Goal: Find contact information: Find contact information

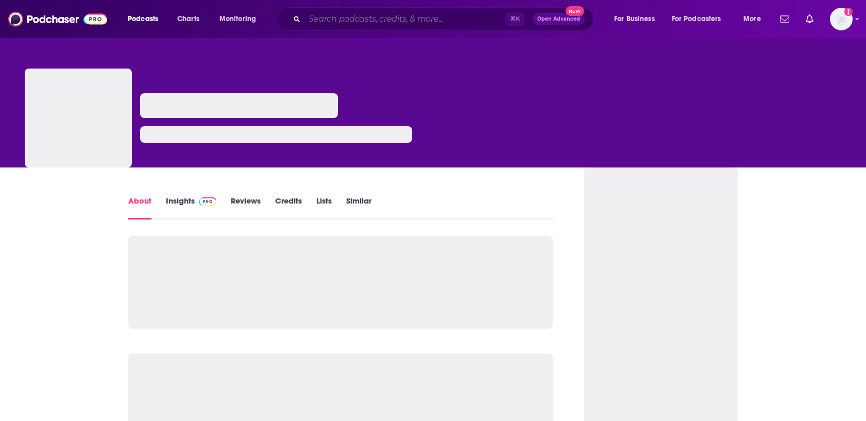
click at [336, 18] on input "Search podcasts, credits, & more..." at bounding box center [404, 19] width 201 height 16
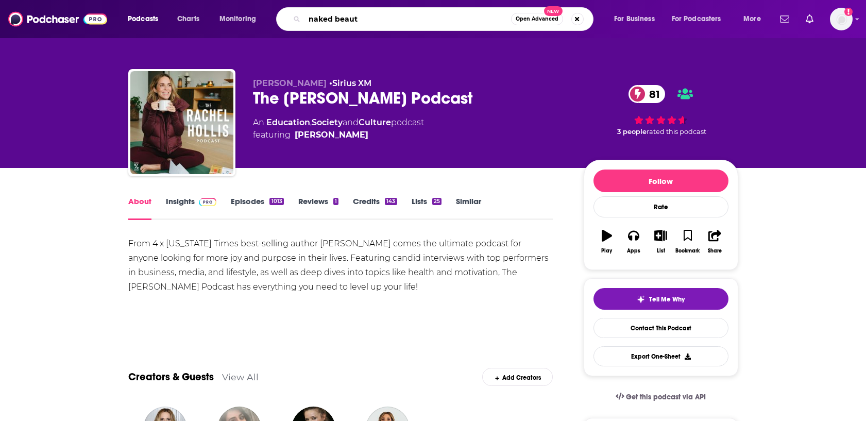
type input "naked beauty"
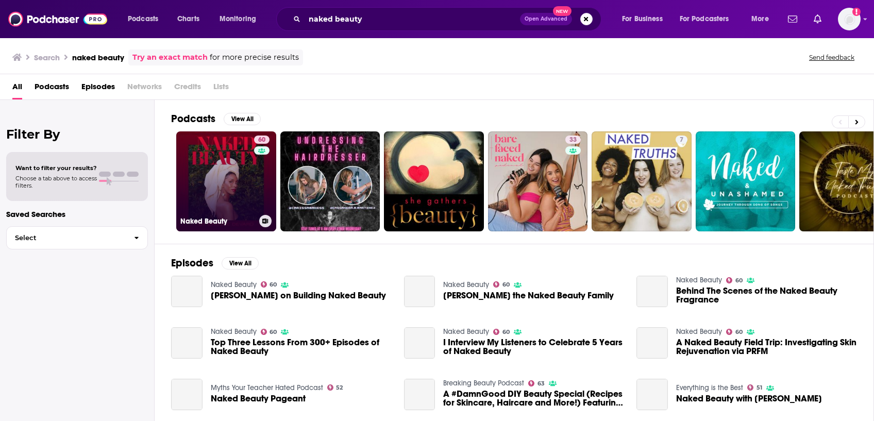
click at [233, 172] on link "60 Naked Beauty" at bounding box center [226, 181] width 100 height 100
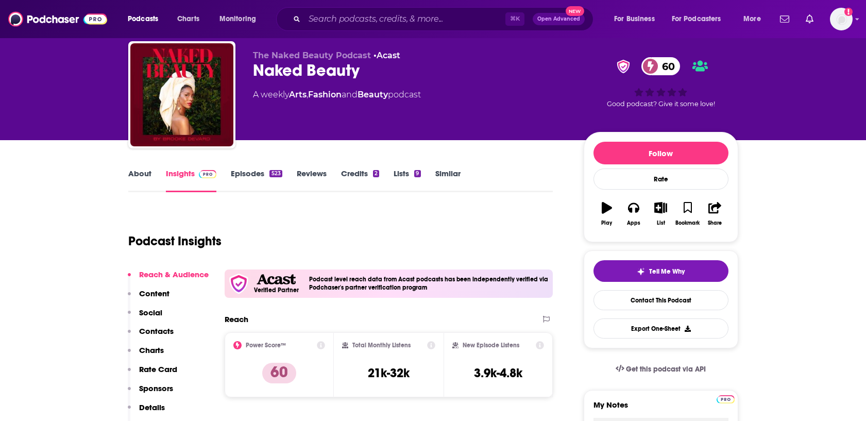
scroll to position [29, 0]
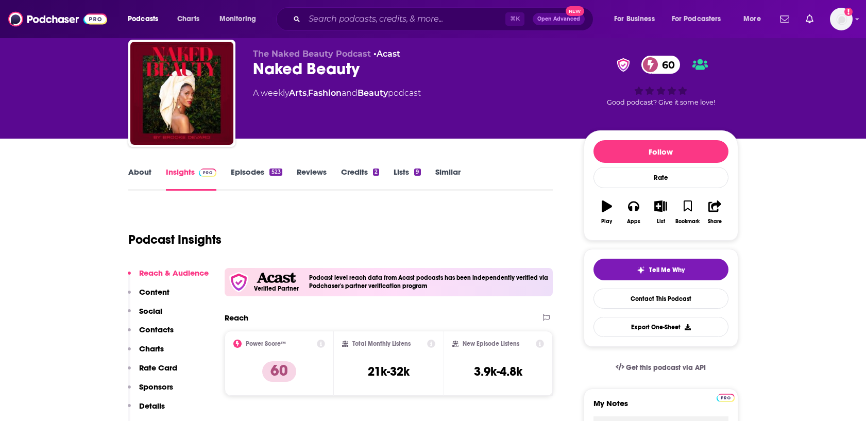
click at [137, 177] on link "About" at bounding box center [139, 179] width 23 height 24
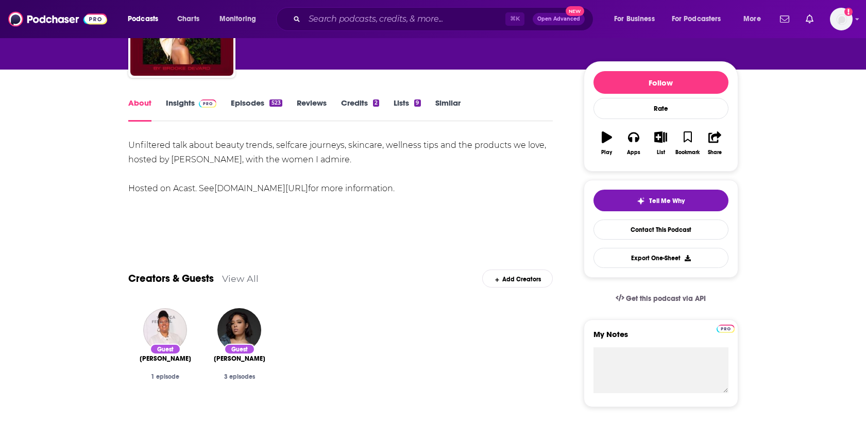
scroll to position [119, 0]
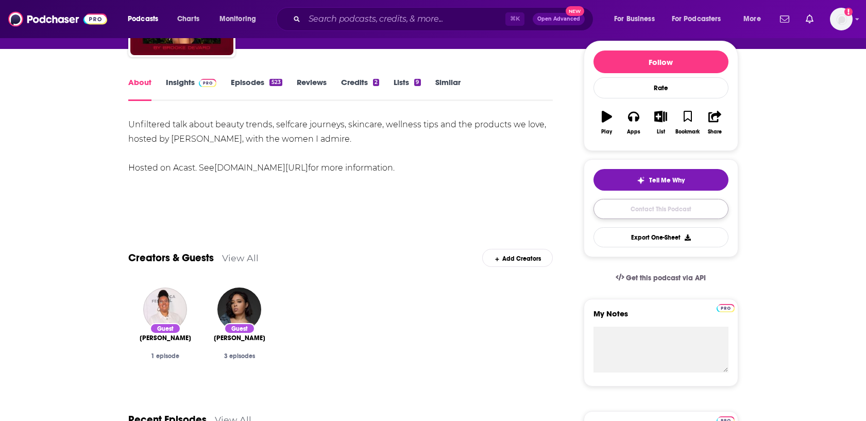
click at [655, 209] on link "Contact This Podcast" at bounding box center [660, 209] width 135 height 20
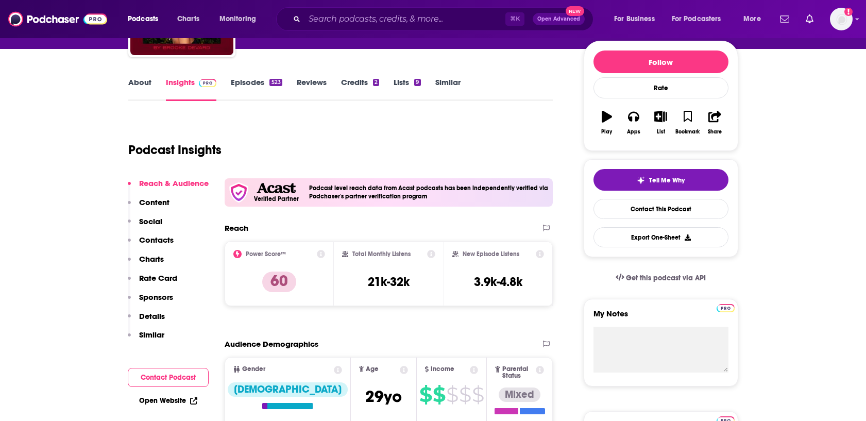
scroll to position [1037, 0]
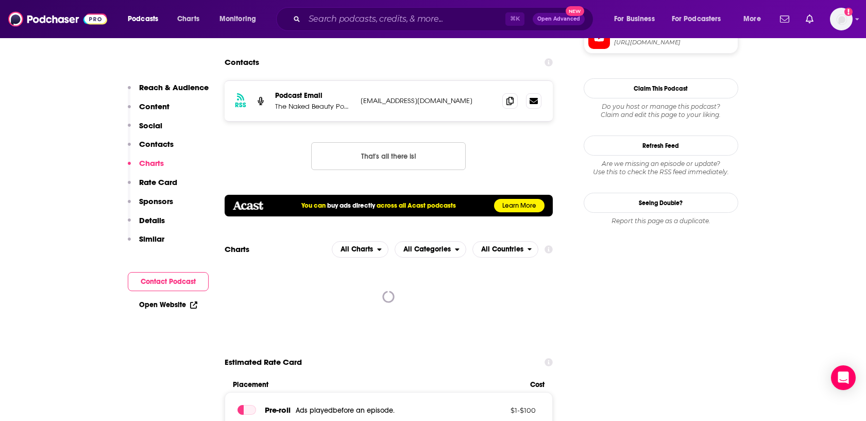
click at [179, 285] on button "Contact Podcast" at bounding box center [168, 281] width 81 height 19
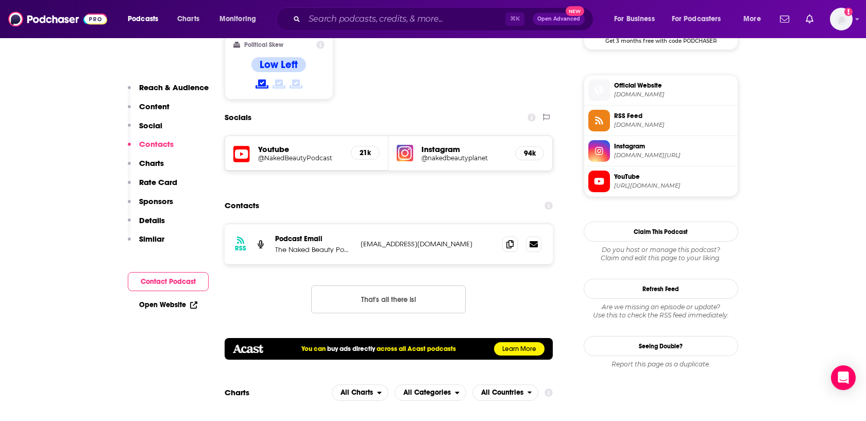
scroll to position [890, 0]
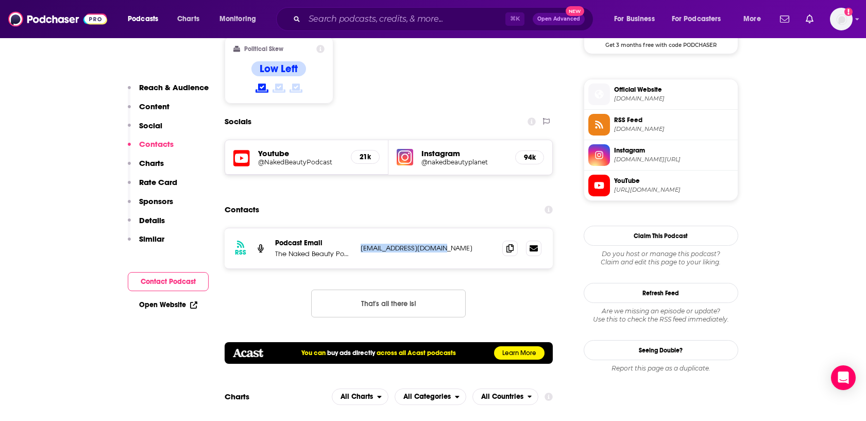
drag, startPoint x: 456, startPoint y: 197, endPoint x: 360, endPoint y: 197, distance: 96.3
click at [361, 244] on p "[EMAIL_ADDRESS][DOMAIN_NAME]" at bounding box center [428, 248] width 134 height 9
copy p "[EMAIL_ADDRESS][DOMAIN_NAME]"
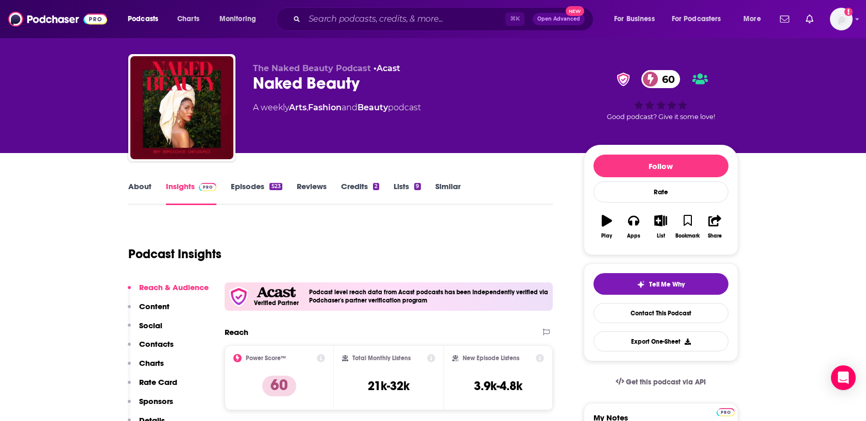
scroll to position [11, 0]
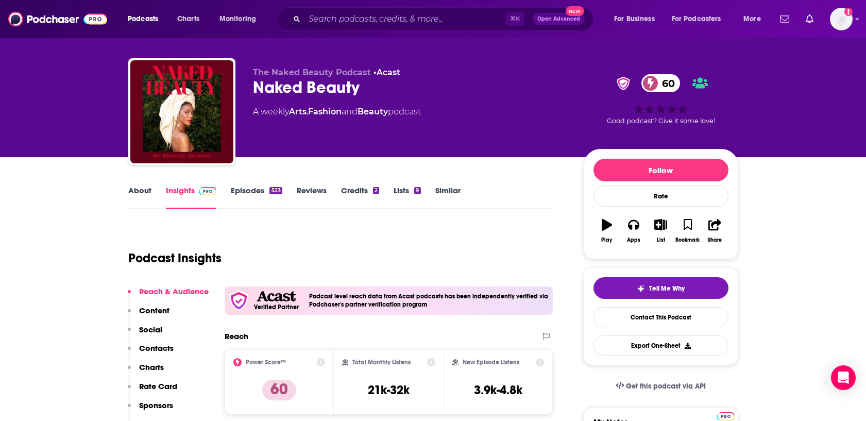
click at [137, 197] on link "About" at bounding box center [139, 197] width 23 height 24
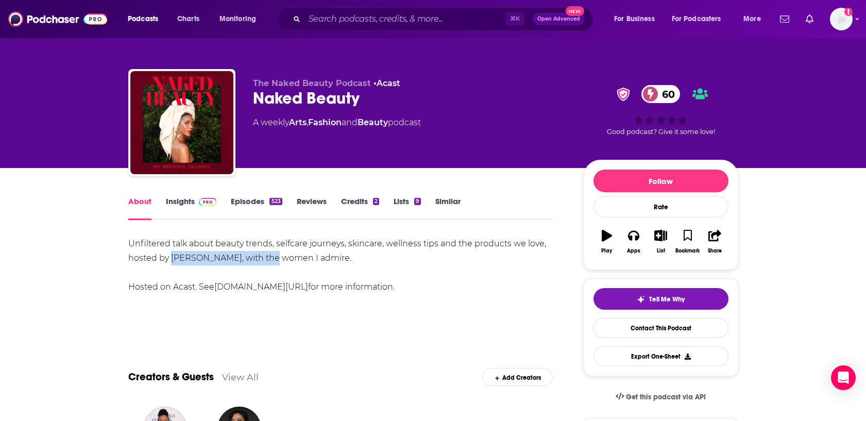
drag, startPoint x: 272, startPoint y: 256, endPoint x: 172, endPoint y: 258, distance: 99.9
click at [172, 258] on div "Unfiltered talk about beauty trends, selfcare journeys, skincare, wellness tips…" at bounding box center [340, 265] width 425 height 58
copy div "[PERSON_NAME]"
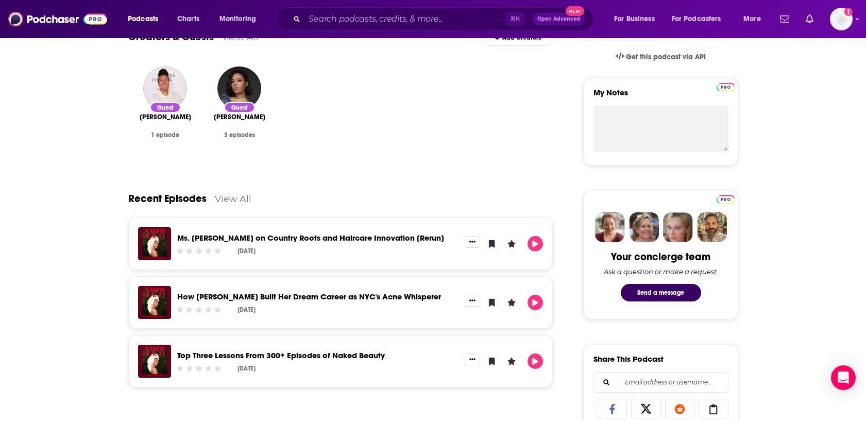
scroll to position [343, 0]
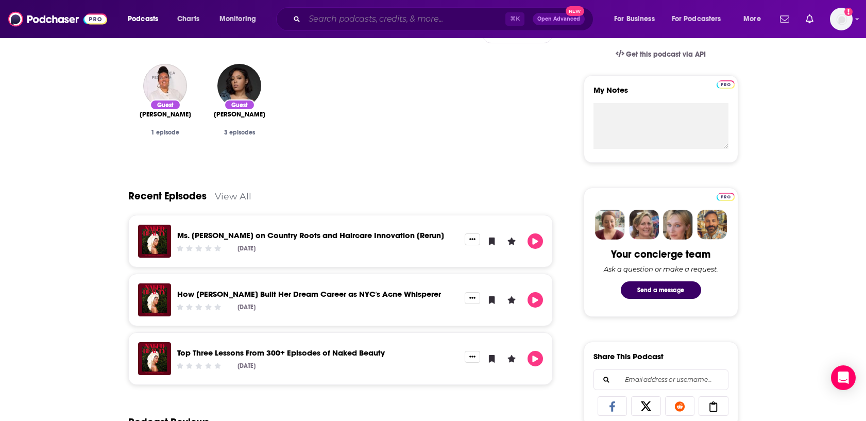
click at [388, 24] on input "Search podcasts, credits, & more..." at bounding box center [404, 19] width 201 height 16
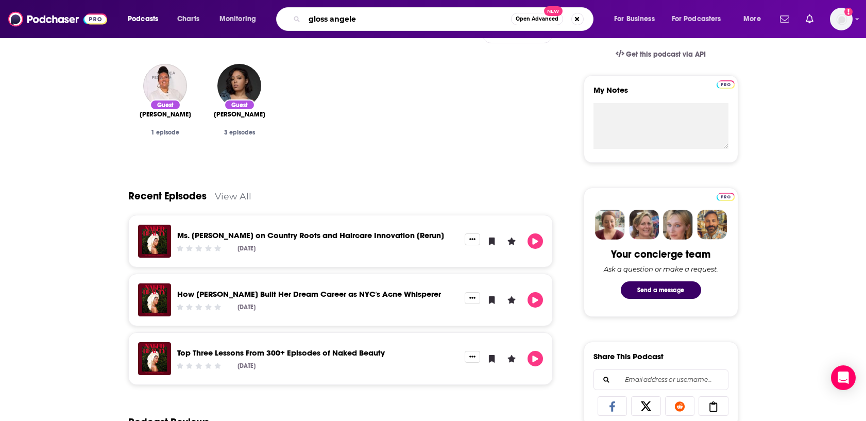
type input "gloss angeles"
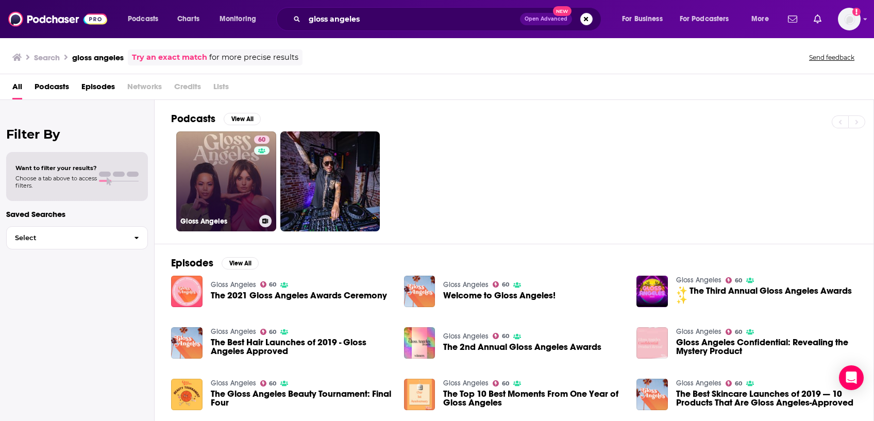
click at [220, 179] on link "60 Gloss Angeles" at bounding box center [226, 181] width 100 height 100
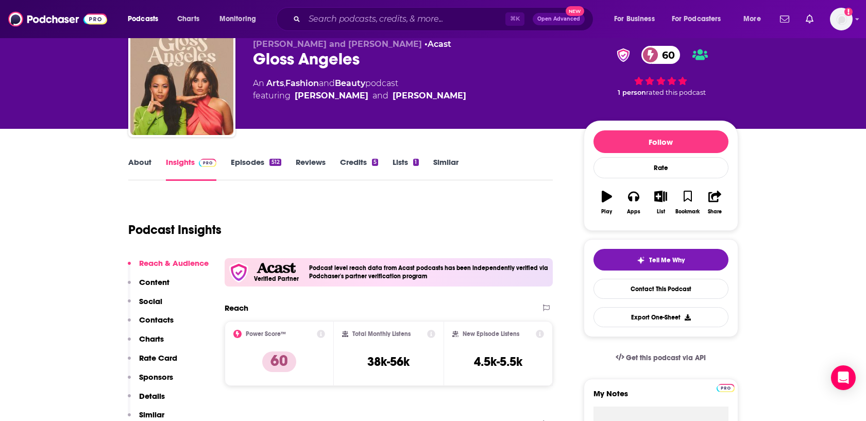
scroll to position [43, 0]
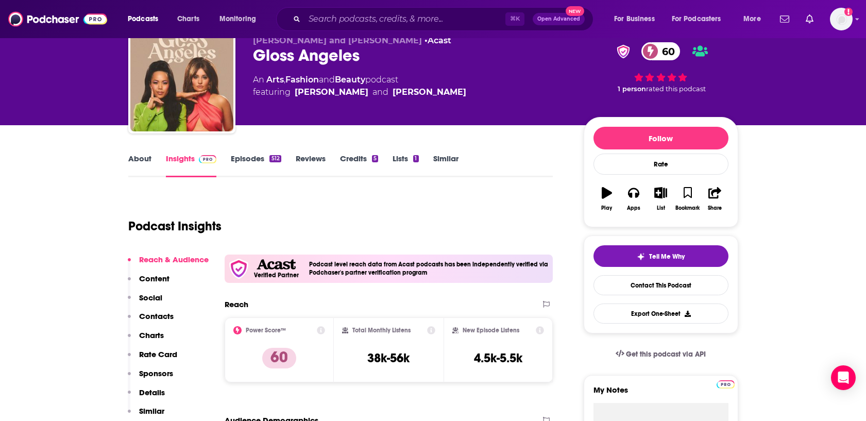
click at [148, 160] on link "About" at bounding box center [139, 166] width 23 height 24
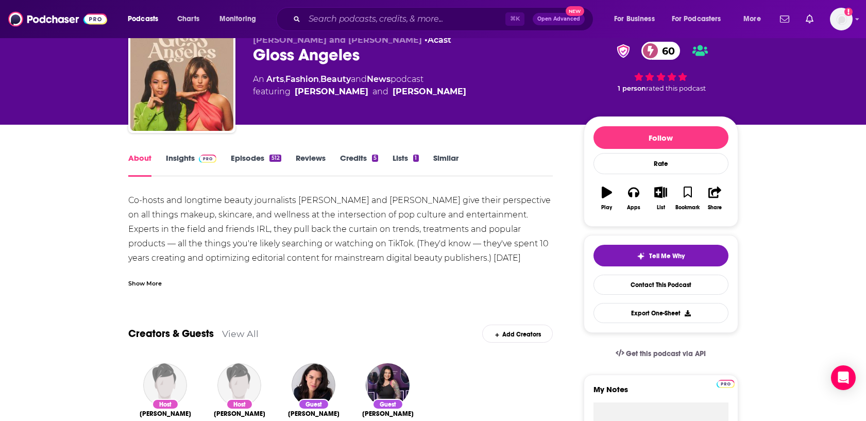
scroll to position [45, 0]
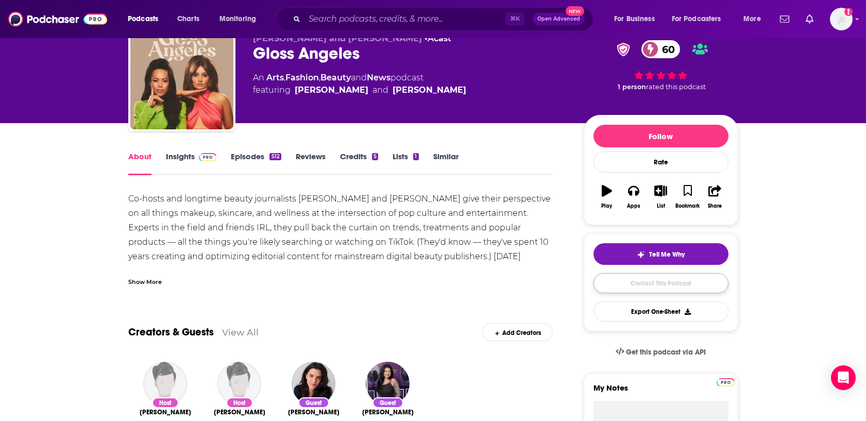
click at [642, 283] on link "Contact This Podcast" at bounding box center [660, 283] width 135 height 20
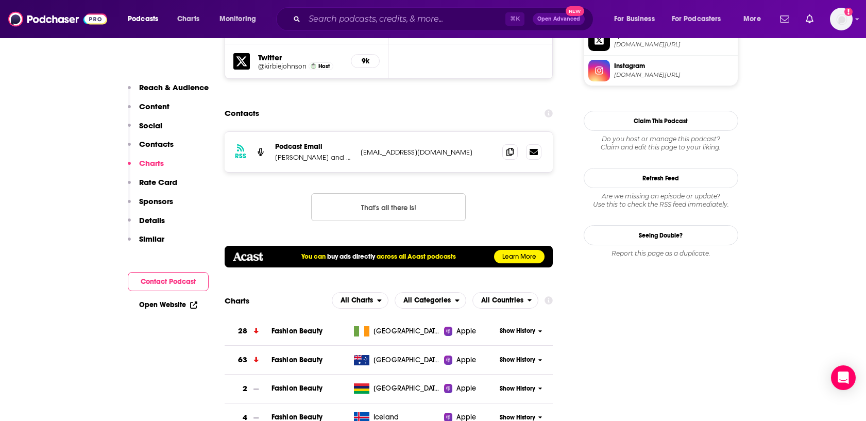
scroll to position [998, 0]
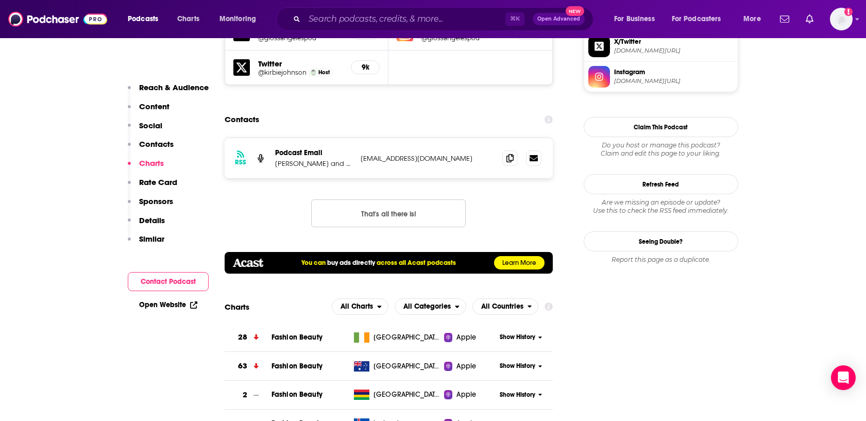
click at [351, 159] on p "[PERSON_NAME] and [PERSON_NAME]" at bounding box center [313, 163] width 77 height 9
click at [537, 155] on icon at bounding box center [534, 158] width 8 height 6
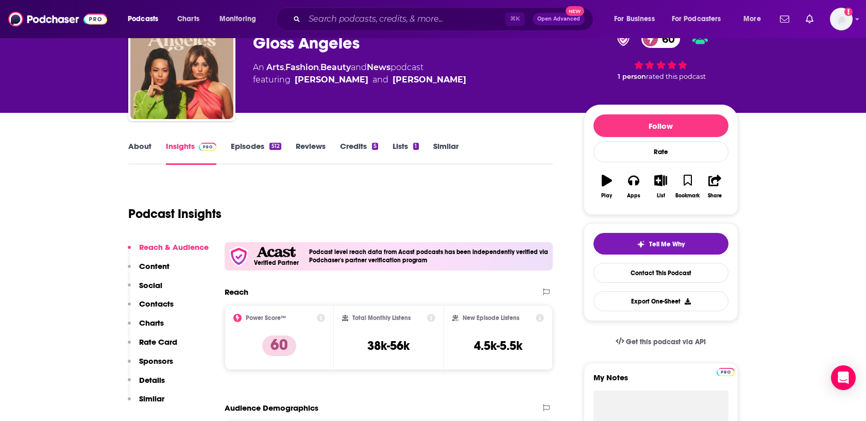
scroll to position [0, 0]
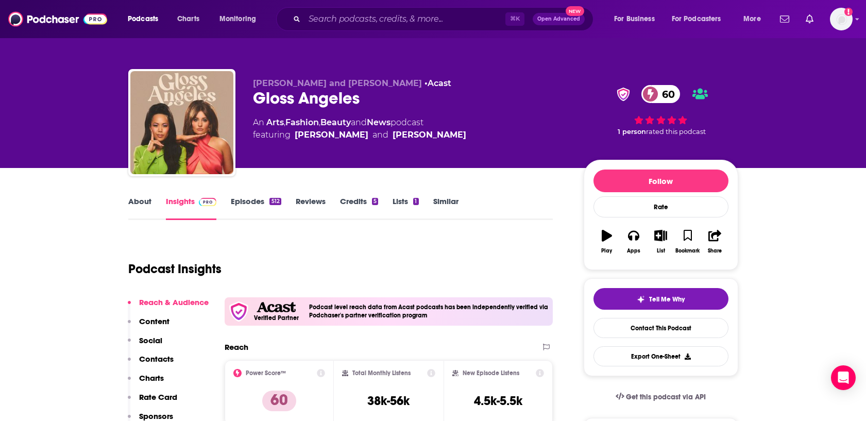
click at [137, 198] on link "About" at bounding box center [139, 208] width 23 height 24
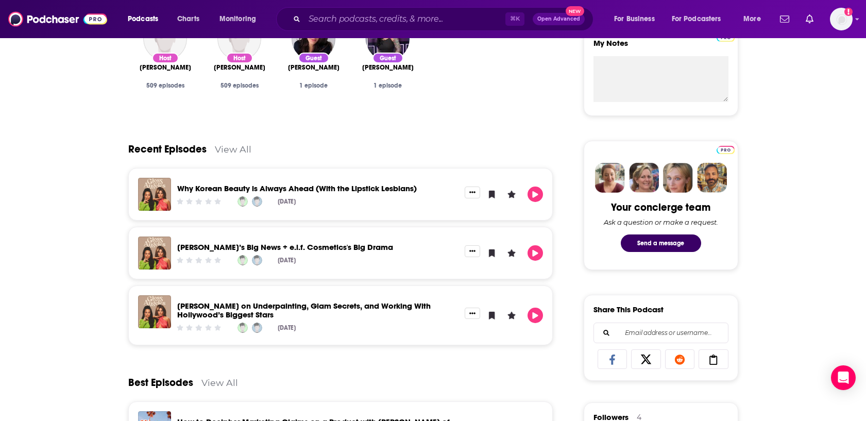
scroll to position [391, 0]
